Goal: Information Seeking & Learning: Understand process/instructions

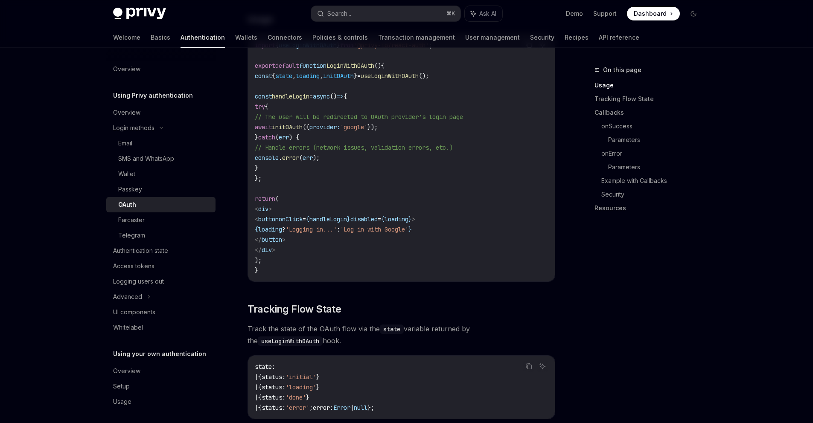
scroll to position [487, 0]
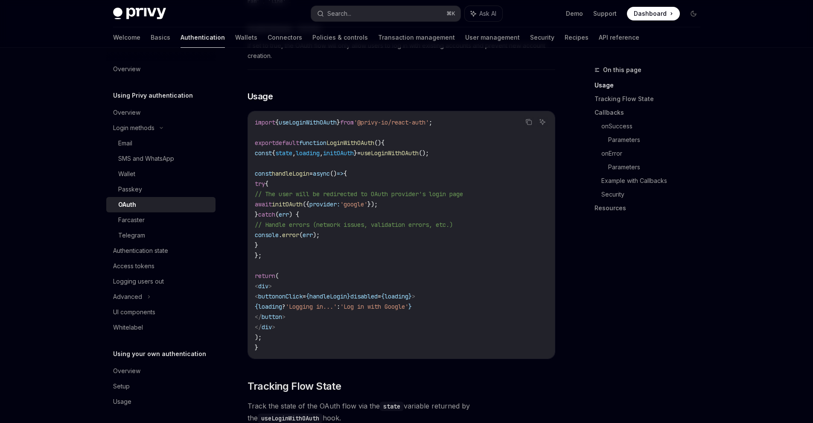
click at [308, 170] on span "handleLogin" at bounding box center [291, 174] width 38 height 8
click at [302, 201] on span "initOAuth" at bounding box center [287, 205] width 31 height 8
click at [340, 201] on span "provider:" at bounding box center [324, 205] width 31 height 8
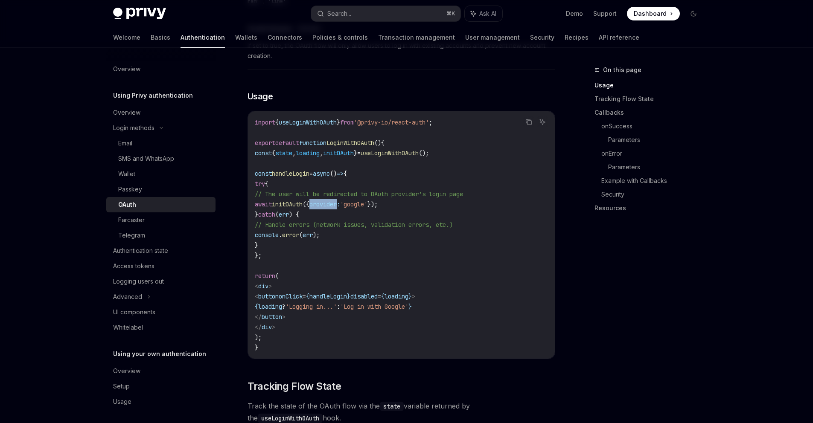
click at [340, 201] on span "provider:" at bounding box center [324, 205] width 31 height 8
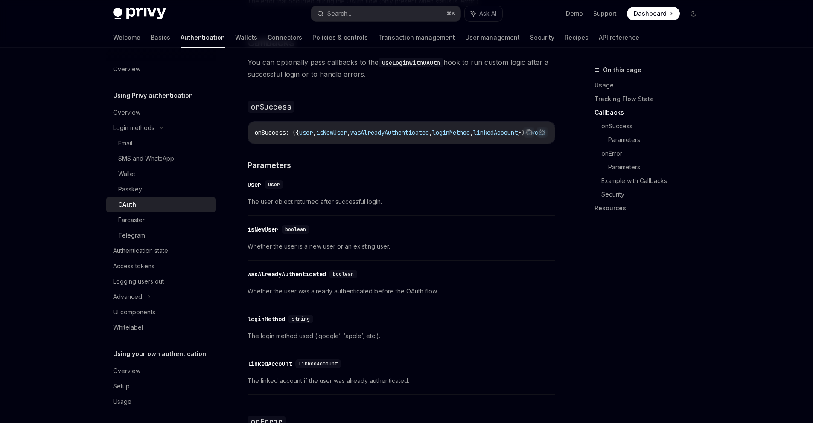
scroll to position [1246, 0]
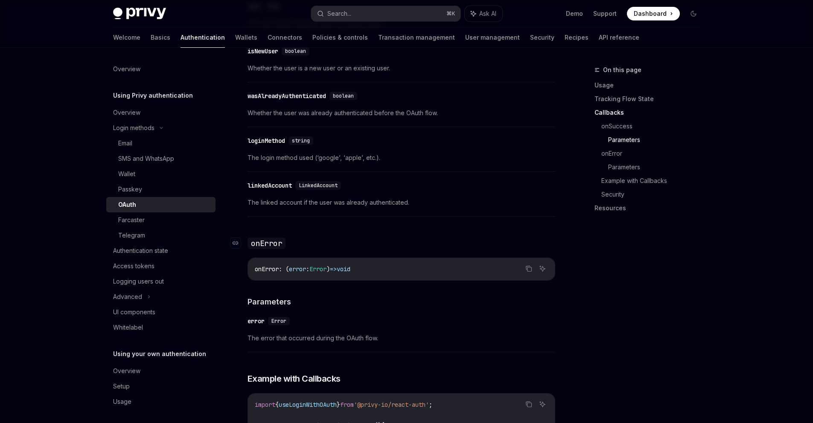
click at [270, 238] on code "onError" at bounding box center [266, 244] width 38 height 12
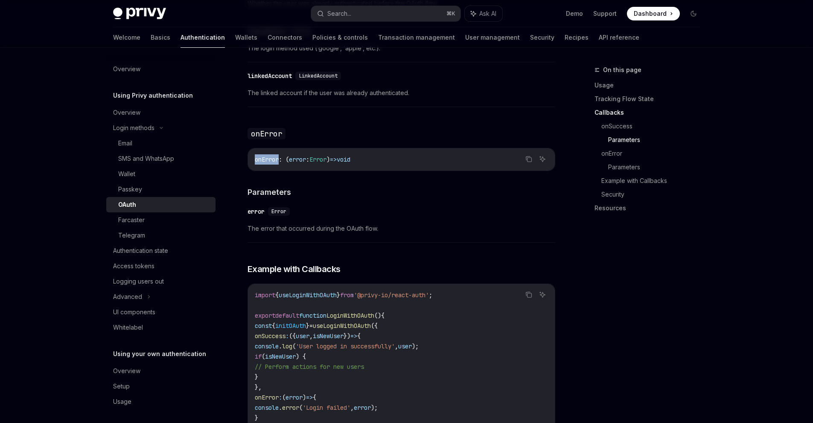
scroll to position [1317, 0]
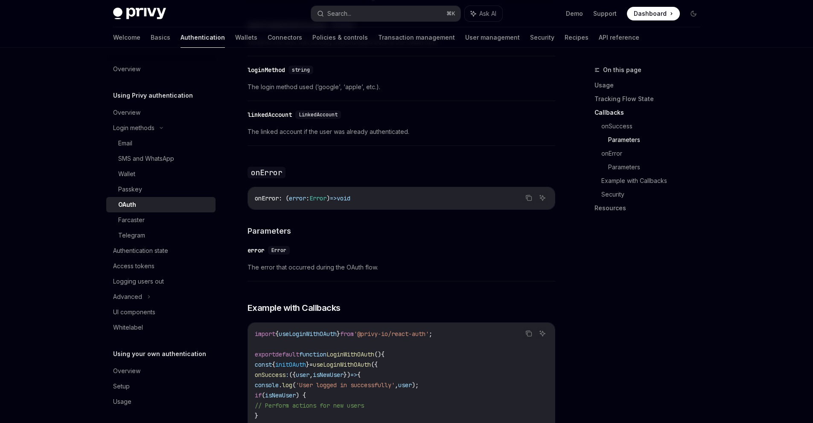
click at [259, 167] on code "onError" at bounding box center [266, 173] width 38 height 12
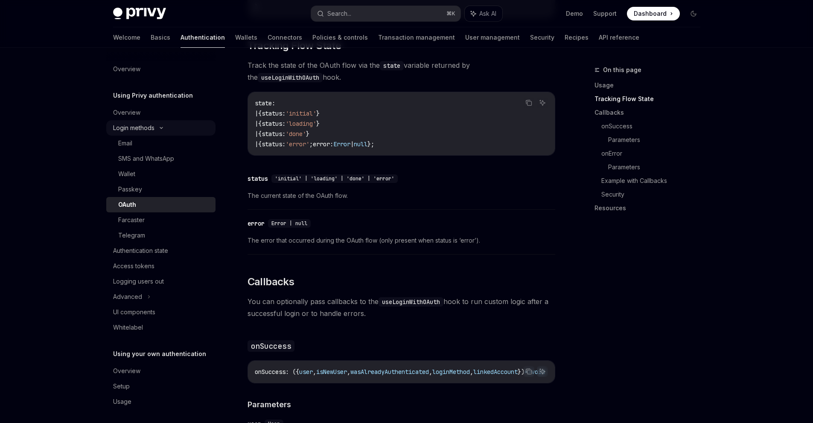
scroll to position [545, 0]
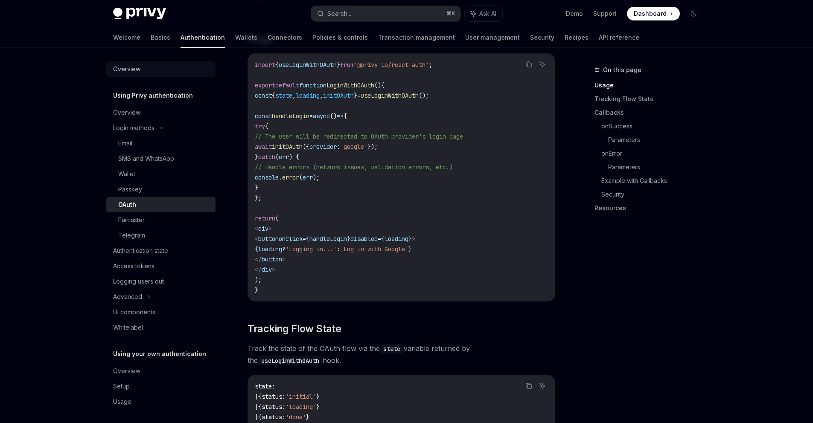
click at [138, 64] on div "Overview" at bounding box center [126, 69] width 27 height 10
type textarea "*"
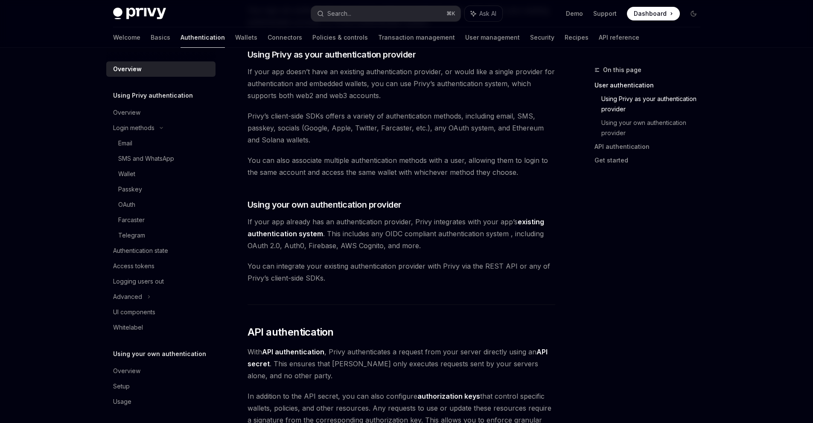
scroll to position [431, 0]
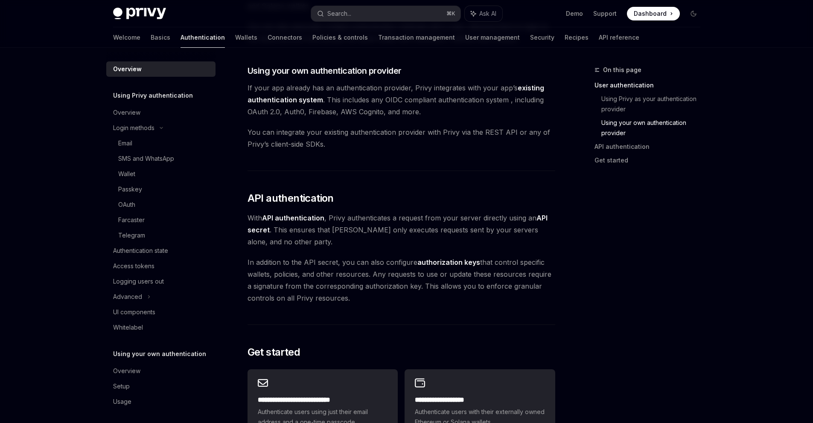
click at [348, 219] on span "With API authentication , Privy authenticates a request from your server direct…" at bounding box center [401, 230] width 308 height 36
click at [390, 218] on span "With API authentication , Privy authenticates a request from your server direct…" at bounding box center [401, 230] width 308 height 36
click at [424, 219] on span "With API authentication , Privy authenticates a request from your server direct…" at bounding box center [401, 230] width 308 height 36
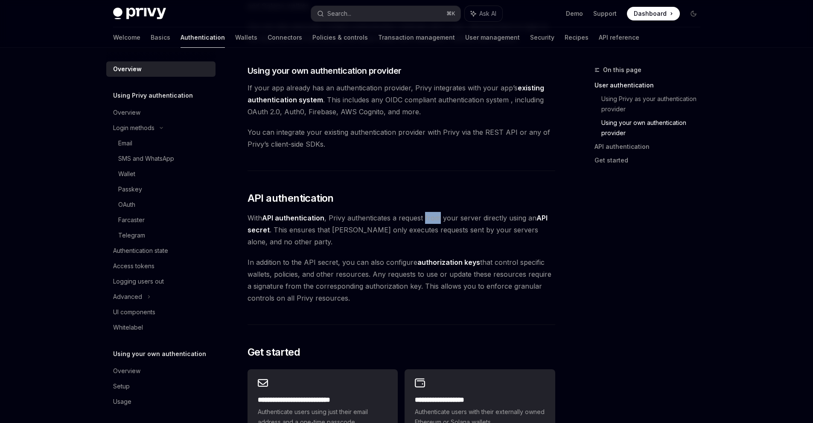
click at [424, 219] on span "With API authentication , Privy authenticates a request from your server direct…" at bounding box center [401, 230] width 308 height 36
click at [476, 219] on span "With API authentication , Privy authenticates a request from your server direct…" at bounding box center [401, 230] width 308 height 36
click at [502, 219] on span "With API authentication , Privy authenticates a request from your server direct…" at bounding box center [401, 230] width 308 height 36
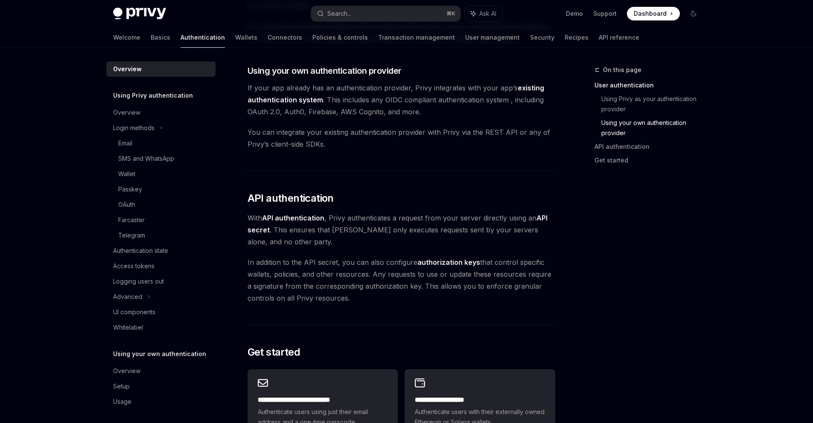
click at [523, 217] on span "With API authentication , Privy authenticates a request from your server direct…" at bounding box center [401, 230] width 308 height 36
click at [273, 230] on span "With API authentication , Privy authenticates a request from your server direct…" at bounding box center [401, 230] width 308 height 36
drag, startPoint x: 368, startPoint y: 227, endPoint x: 396, endPoint y: 228, distance: 28.2
click at [392, 228] on span "With API authentication , Privy authenticates a request from your server direct…" at bounding box center [401, 230] width 308 height 36
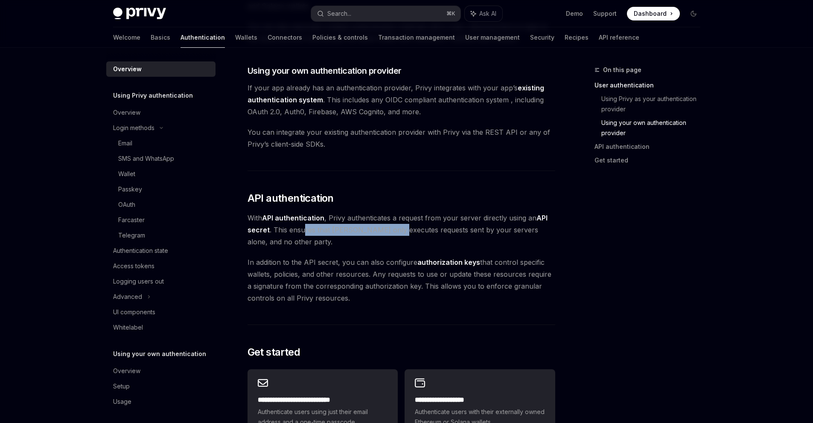
click at [336, 234] on span "With API authentication , Privy authenticates a request from your server direct…" at bounding box center [401, 230] width 308 height 36
click at [358, 228] on span "With API authentication , Privy authenticates a request from your server direct…" at bounding box center [401, 230] width 308 height 36
click at [415, 228] on span "With API authentication , Privy authenticates a request from your server direct…" at bounding box center [401, 230] width 308 height 36
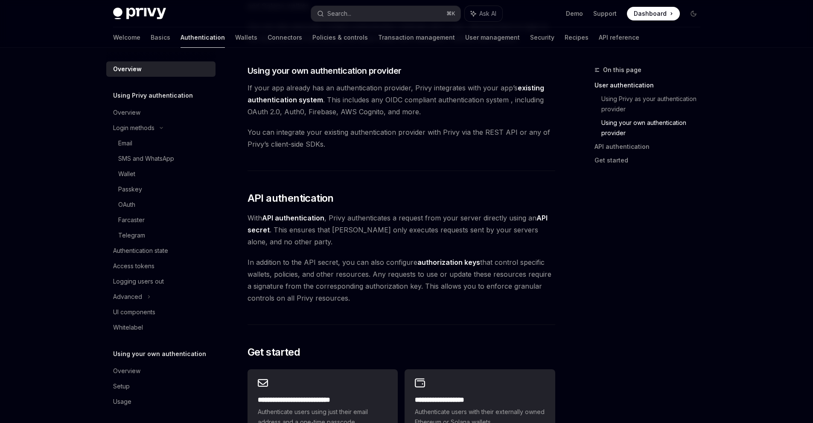
click at [378, 231] on span "With API authentication , Privy authenticates a request from your server direct…" at bounding box center [401, 230] width 308 height 36
click at [412, 229] on span "With API authentication , Privy authenticates a request from your server direct…" at bounding box center [401, 230] width 308 height 36
click at [443, 231] on span "With API authentication , Privy authenticates a request from your server direct…" at bounding box center [401, 230] width 308 height 36
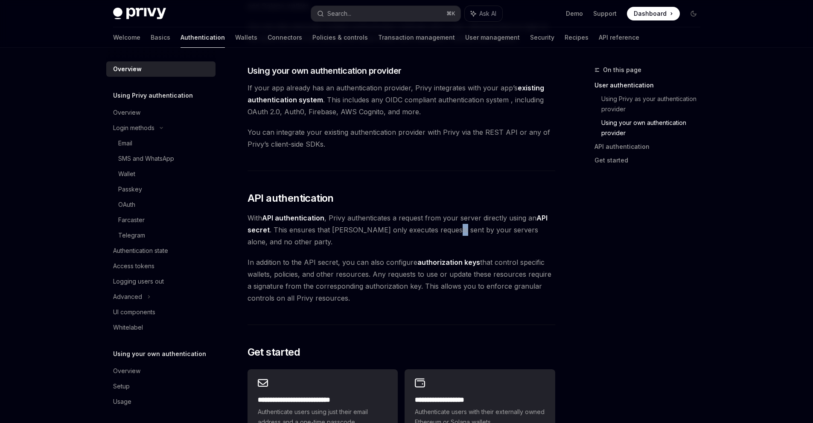
click at [443, 231] on span "With API authentication , Privy authenticates a request from your server direct…" at bounding box center [401, 230] width 308 height 36
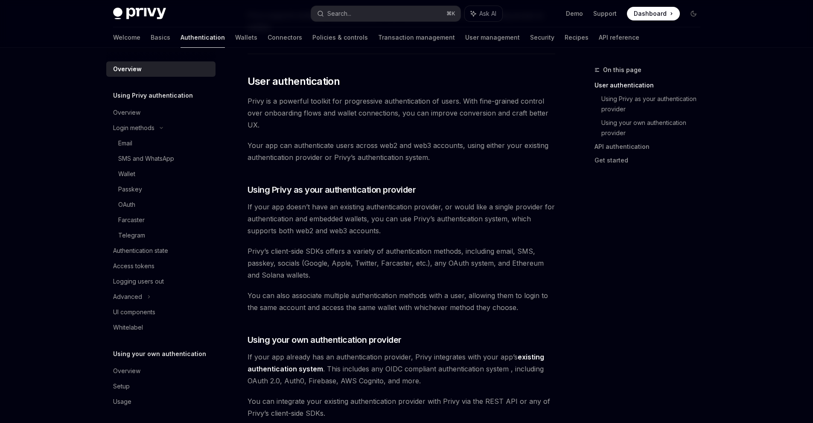
scroll to position [0, 0]
